Goal: Find specific page/section: Find specific page/section

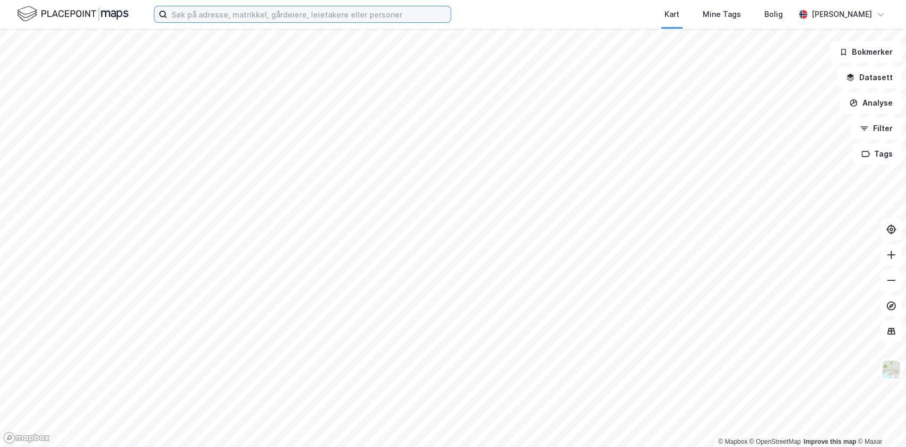
click at [288, 17] on input at bounding box center [308, 14] width 283 height 16
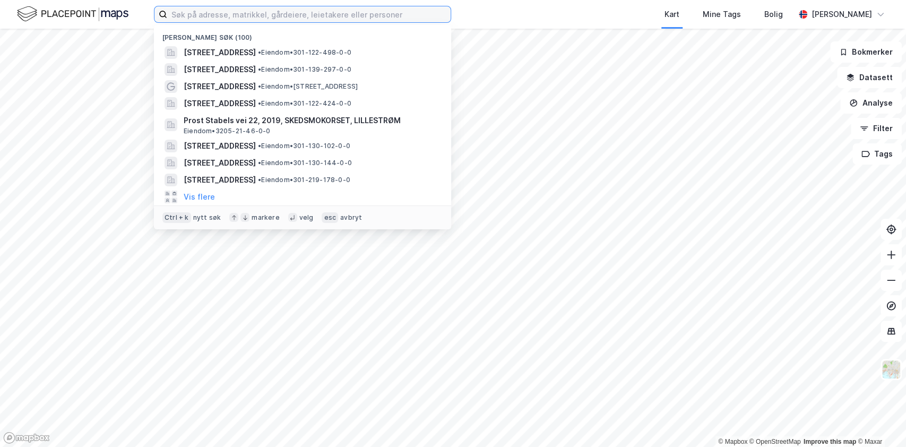
paste input "S"
type input "S"
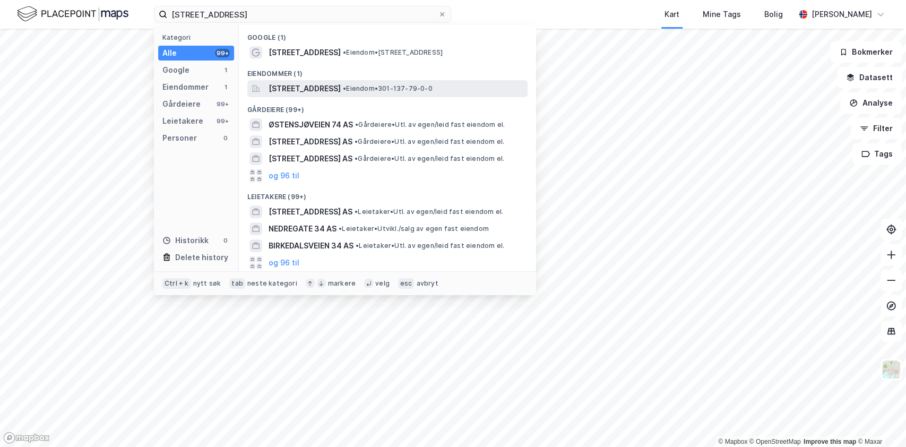
click at [294, 87] on span "[STREET_ADDRESS]" at bounding box center [305, 88] width 72 height 13
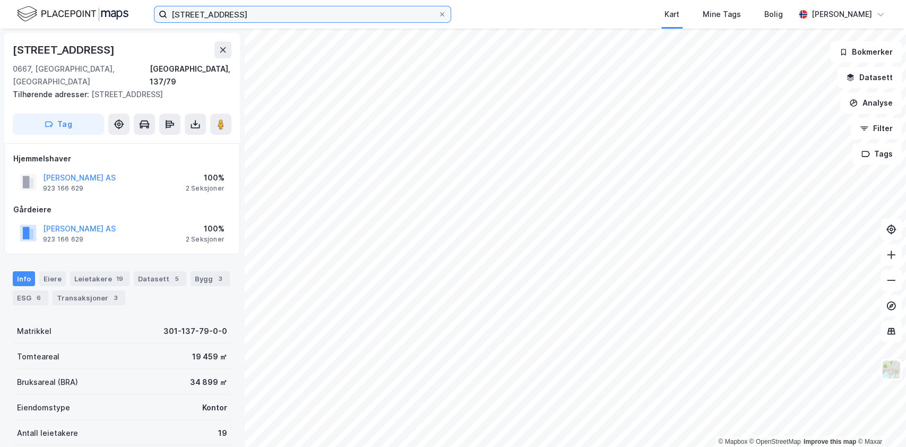
click at [242, 15] on input "[STREET_ADDRESS]" at bounding box center [302, 14] width 271 height 16
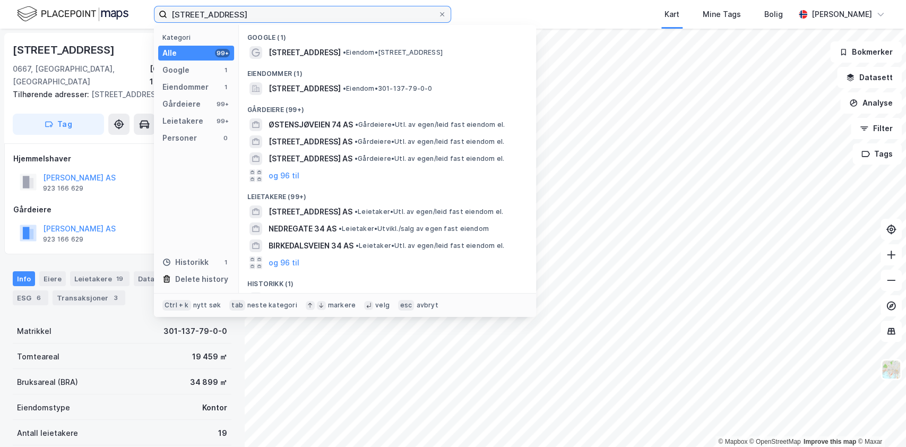
paste input "BRYNSENGFARET 6"
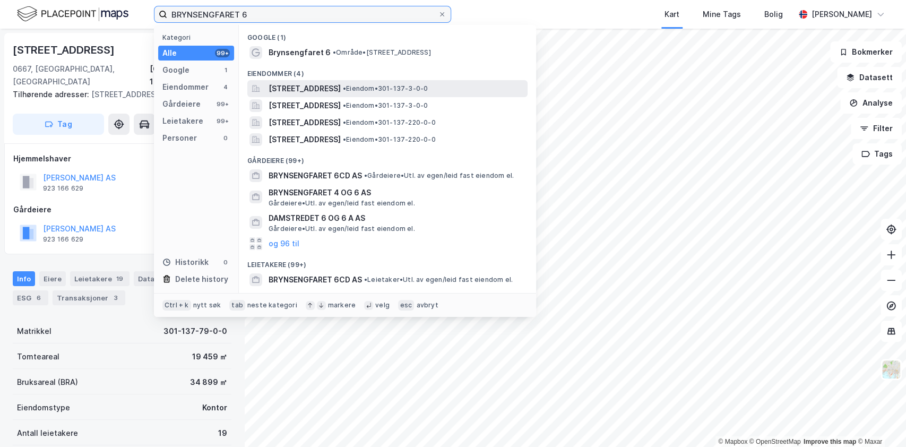
type input "BRYNSENGFARET 6"
click at [297, 86] on span "[STREET_ADDRESS]" at bounding box center [305, 88] width 72 height 13
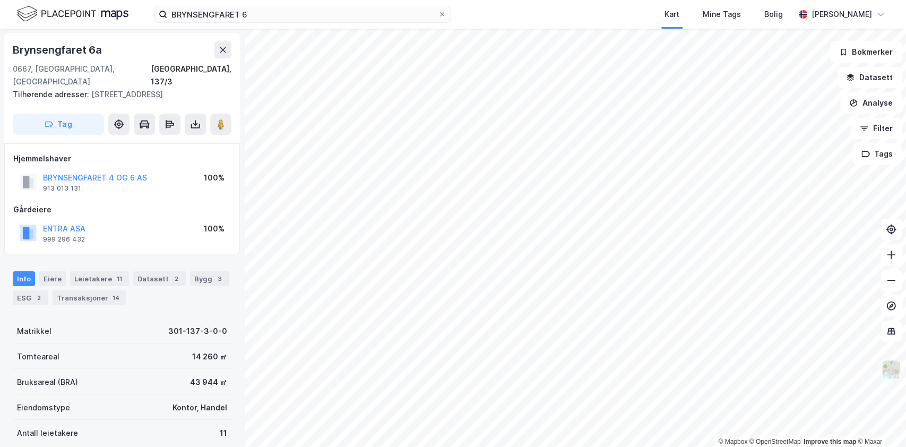
click at [894, 376] on img at bounding box center [891, 369] width 20 height 20
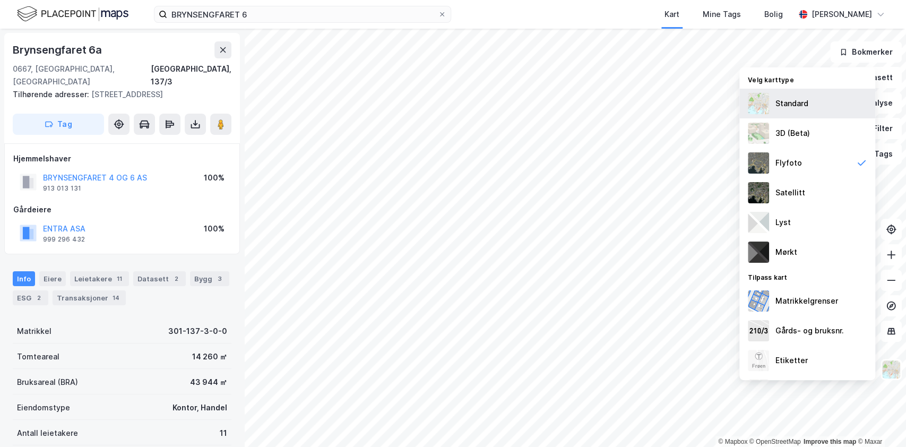
click at [791, 105] on div "Standard" at bounding box center [792, 103] width 33 height 13
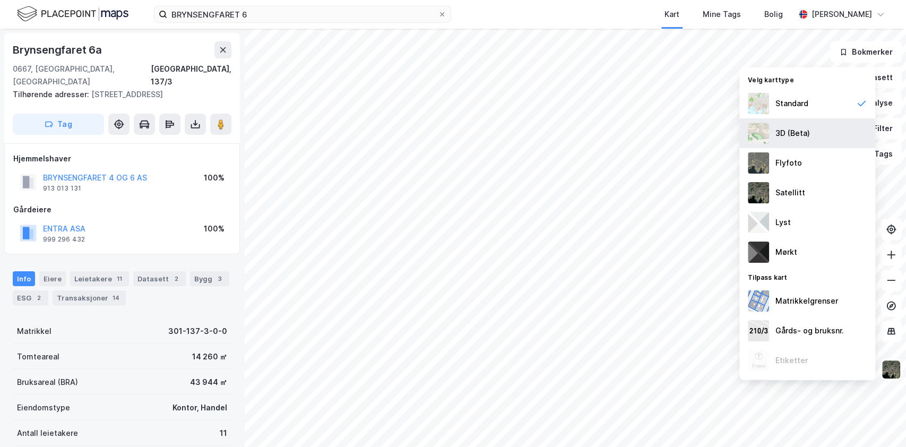
click at [800, 133] on div "3D (Beta)" at bounding box center [793, 133] width 35 height 13
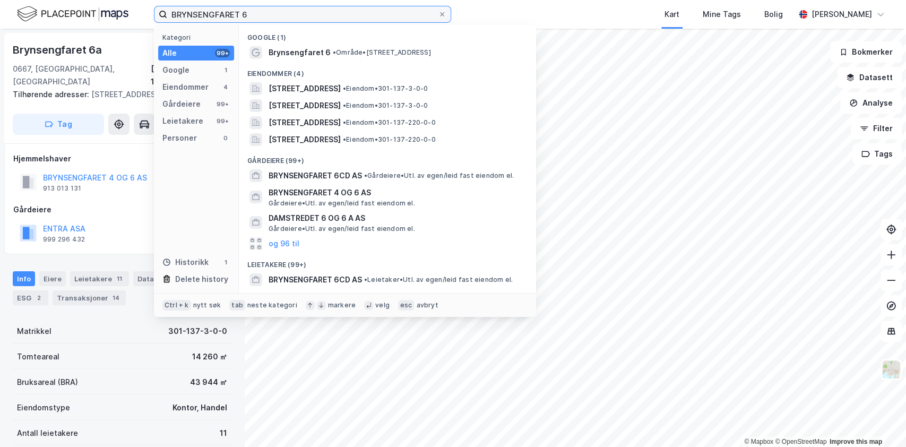
drag, startPoint x: 257, startPoint y: 12, endPoint x: 149, endPoint y: 11, distance: 108.3
click at [149, 11] on div "BRYNSENGFARET 6 Kategori Alle 99+ Google 1 Eiendommer 4 Gårdeiere 99+ Leietaker…" at bounding box center [453, 14] width 906 height 29
